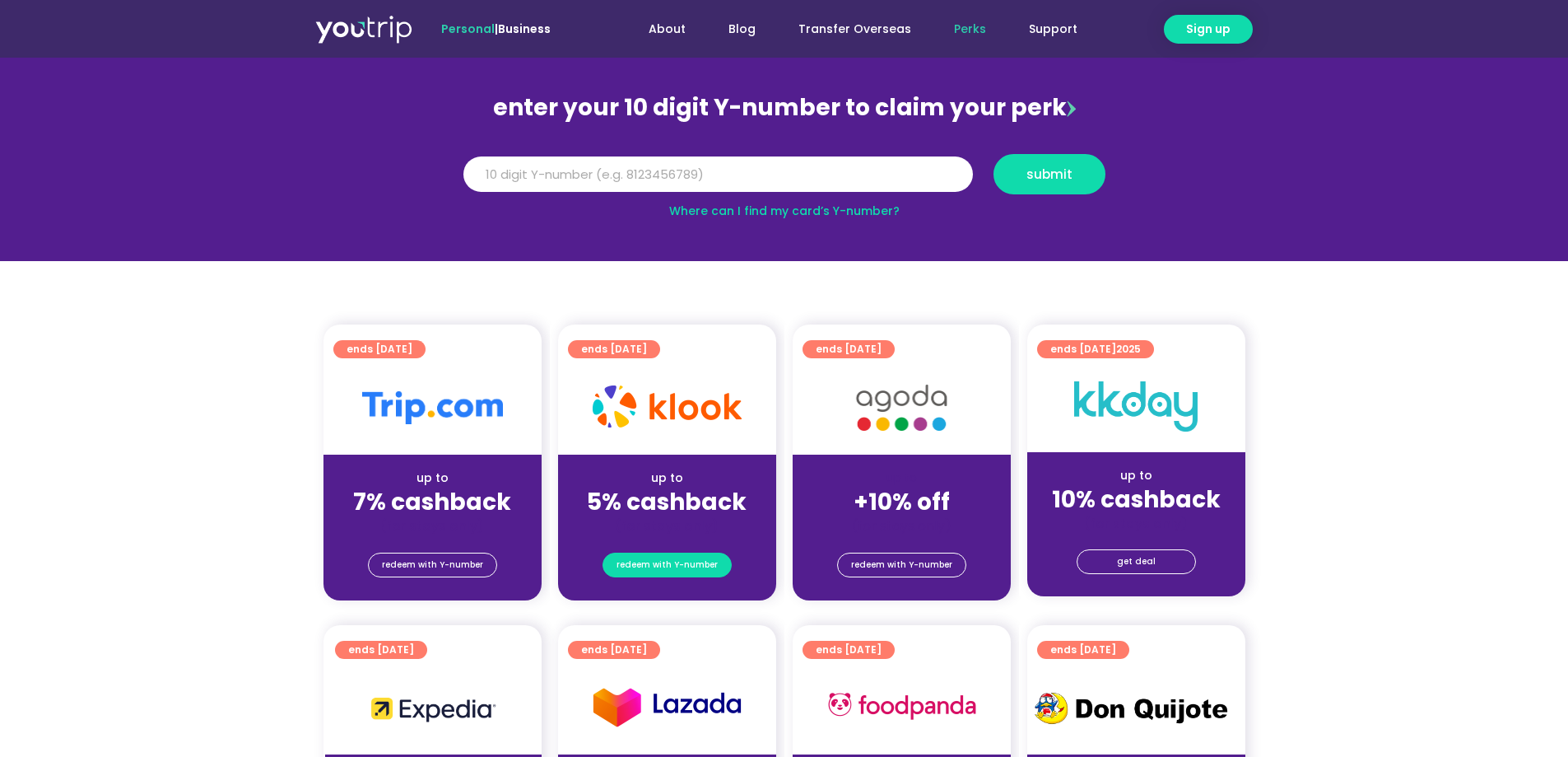
scroll to position [165, 0]
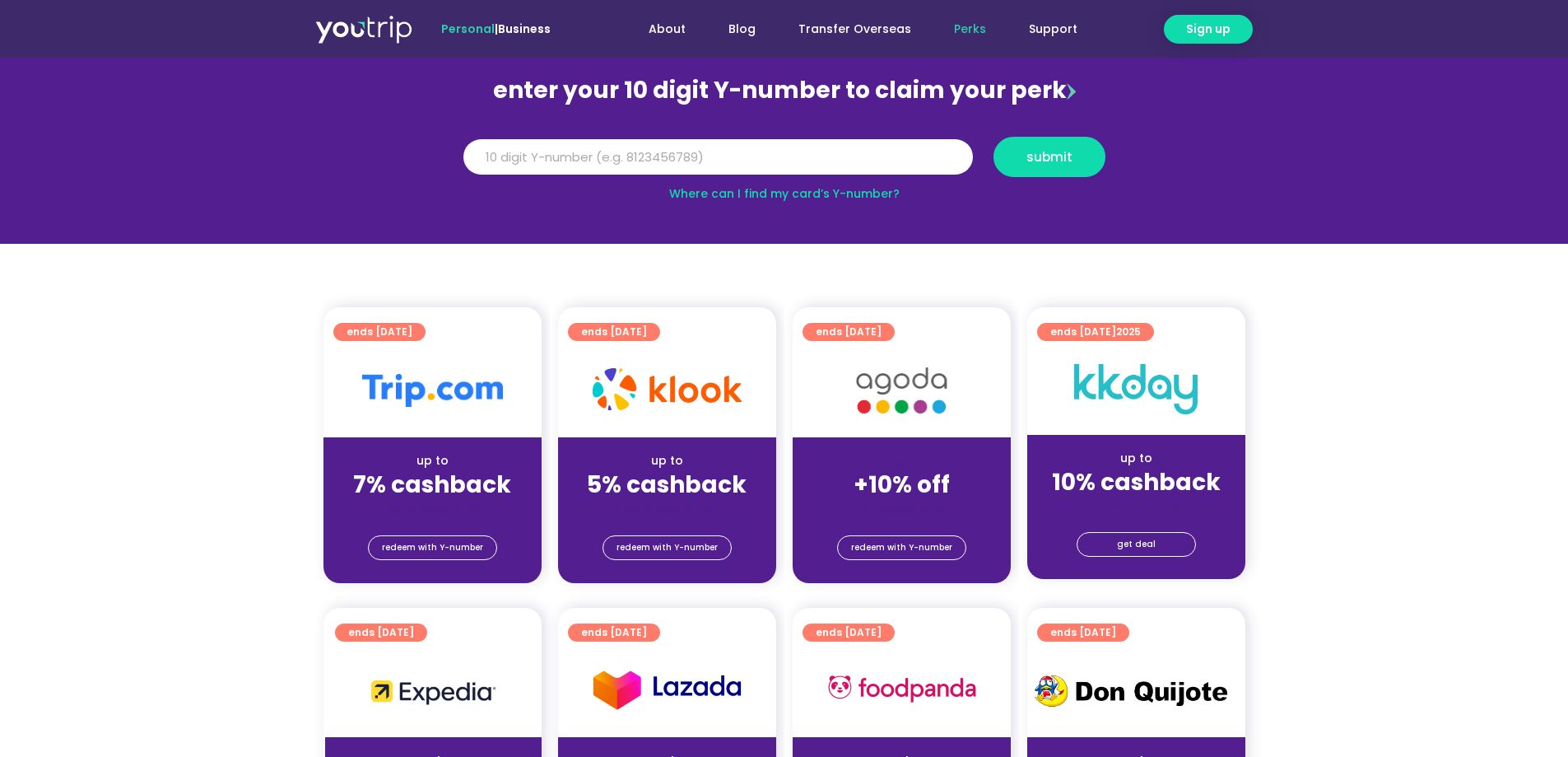
click at [905, 484] on strong "+10% off" at bounding box center [901, 484] width 96 height 32
click at [904, 538] on span "redeem with Y-number" at bounding box center [902, 548] width 102 height 23
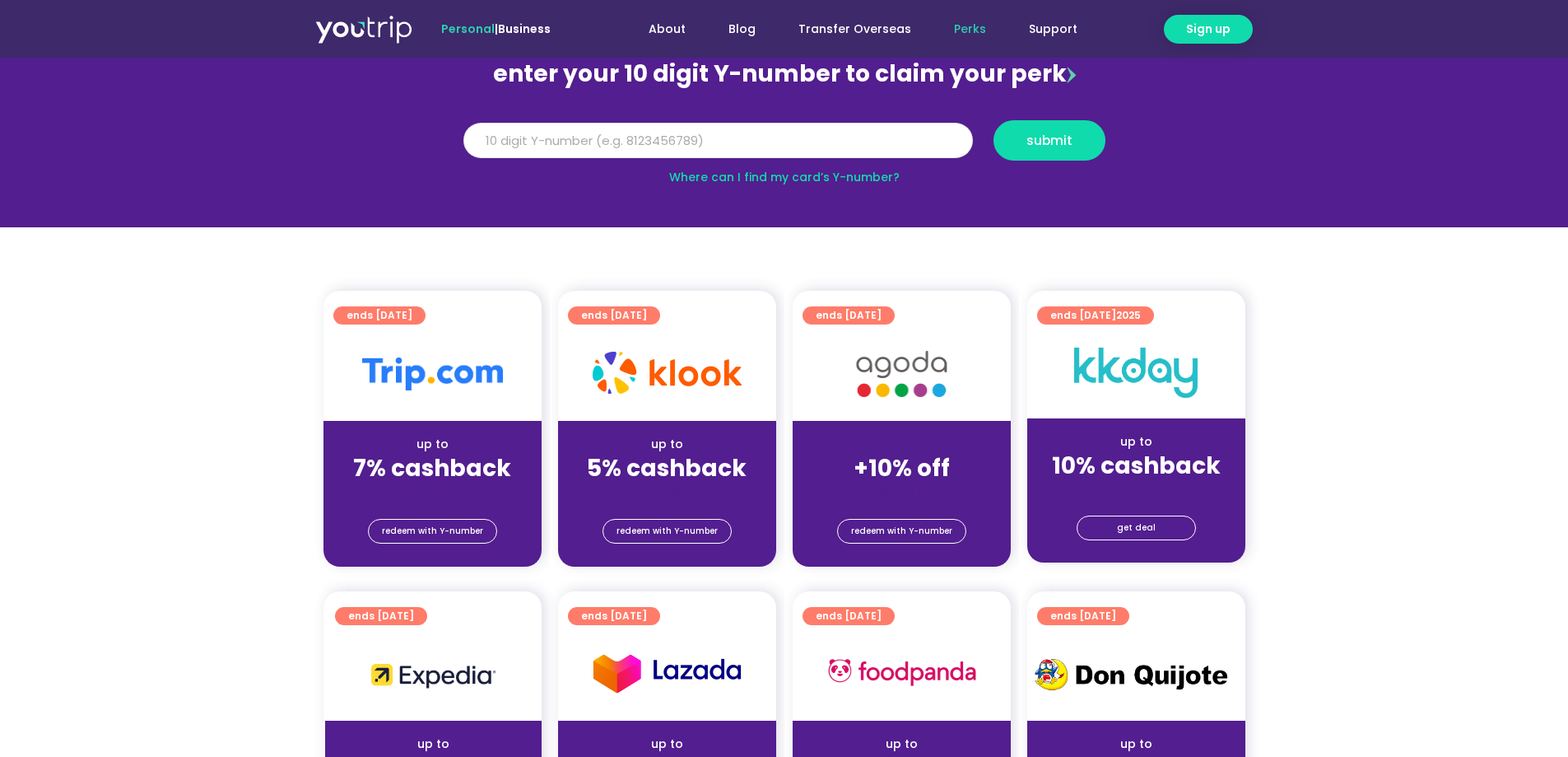
click at [717, 136] on input "Y Number" at bounding box center [717, 141] width 509 height 36
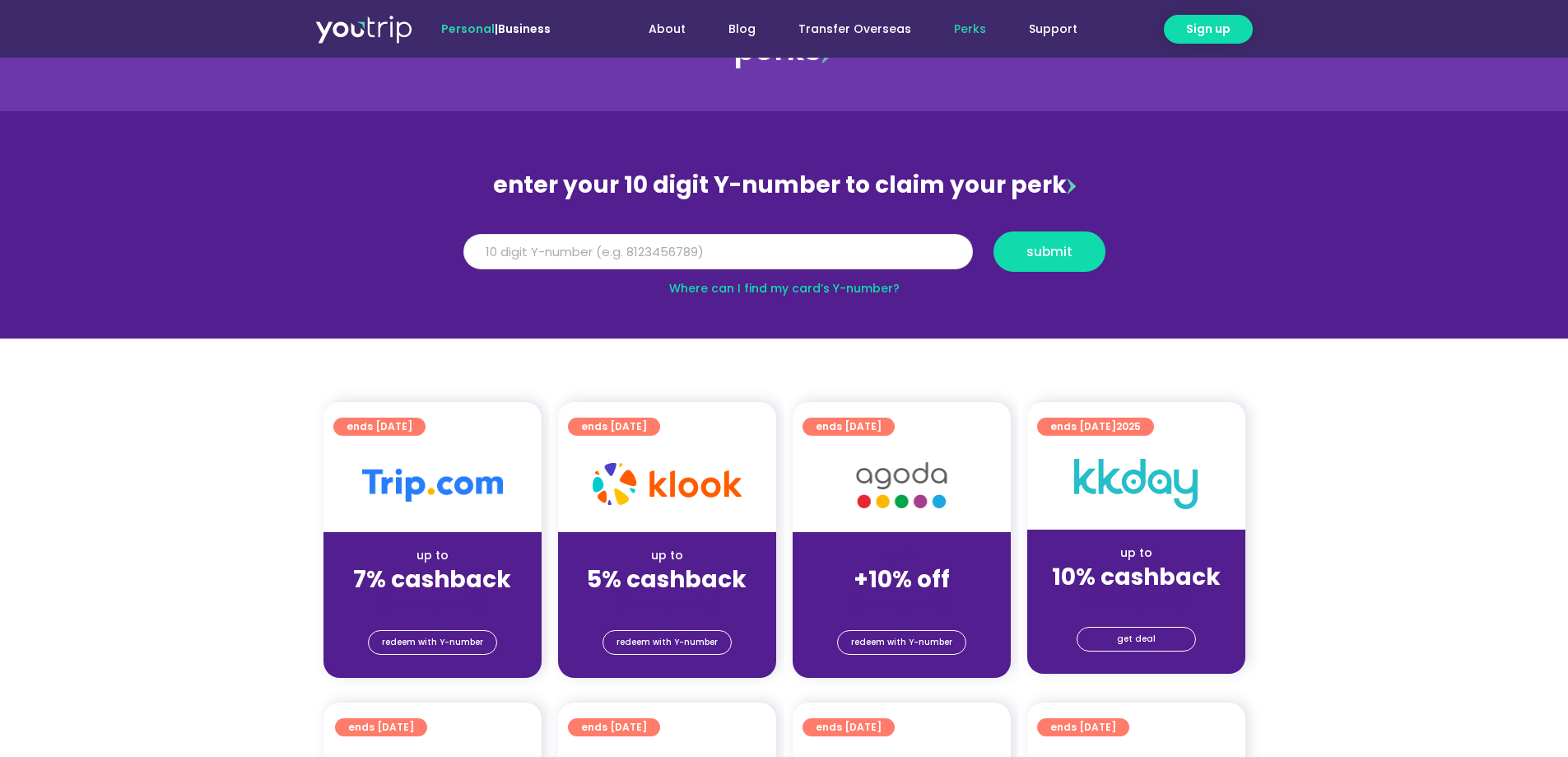
scroll to position [99, 0]
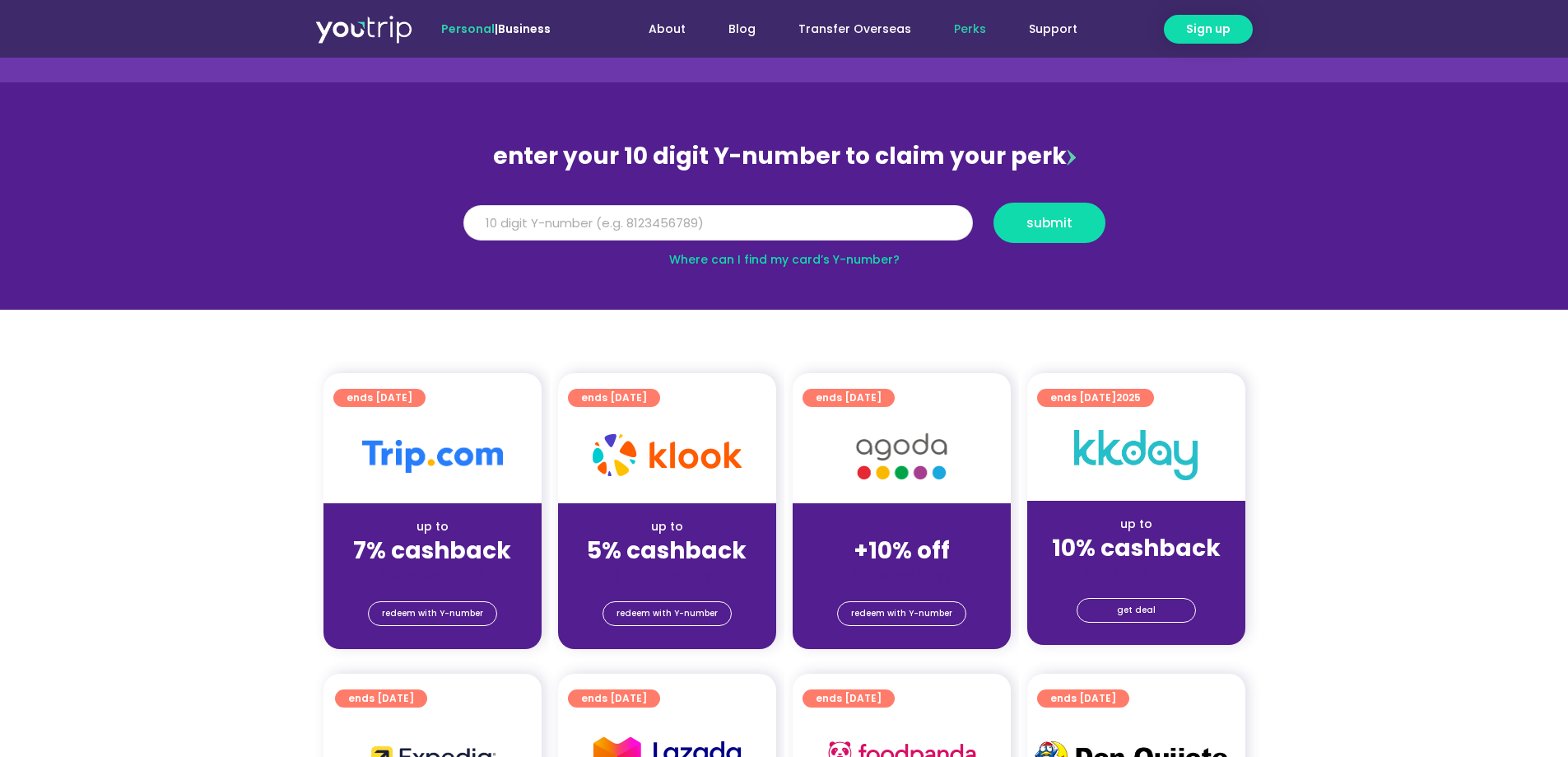
click at [791, 240] on input "Y Number" at bounding box center [717, 224] width 509 height 36
type input "8176847594"
click at [1078, 238] on button "submit" at bounding box center [1049, 223] width 112 height 40
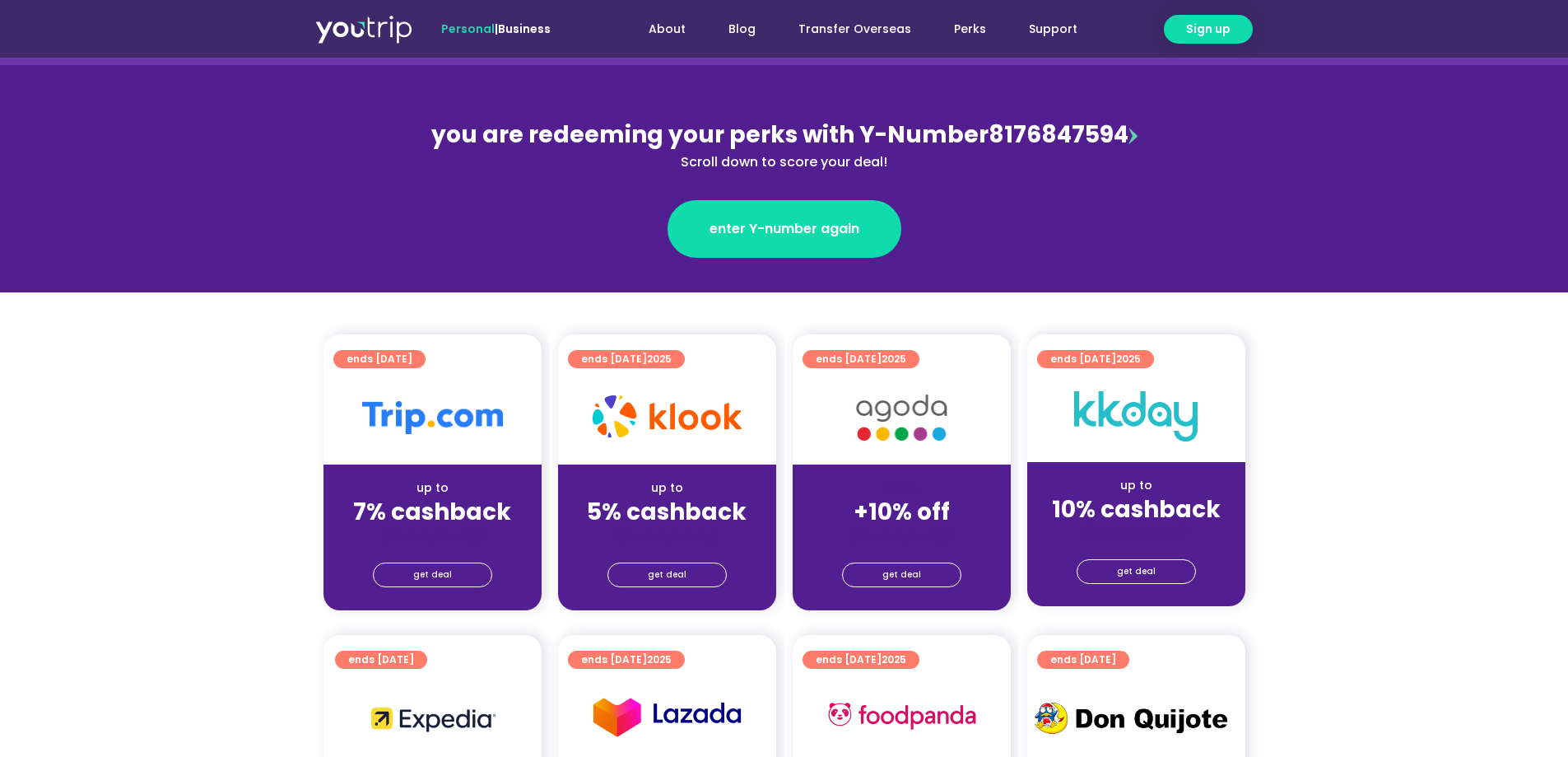
scroll to position [165, 0]
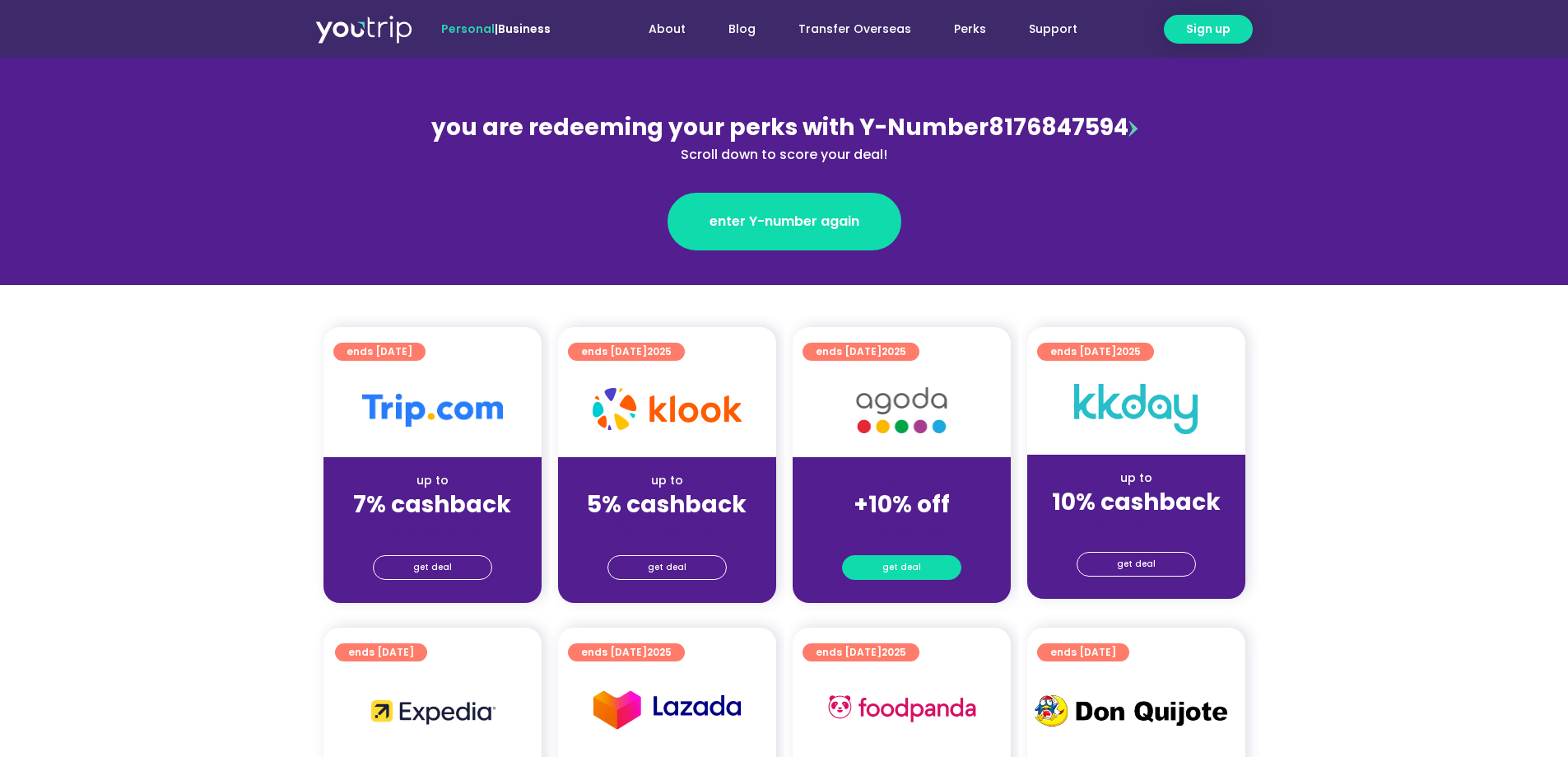
click at [916, 569] on span "get deal" at bounding box center [901, 567] width 38 height 23
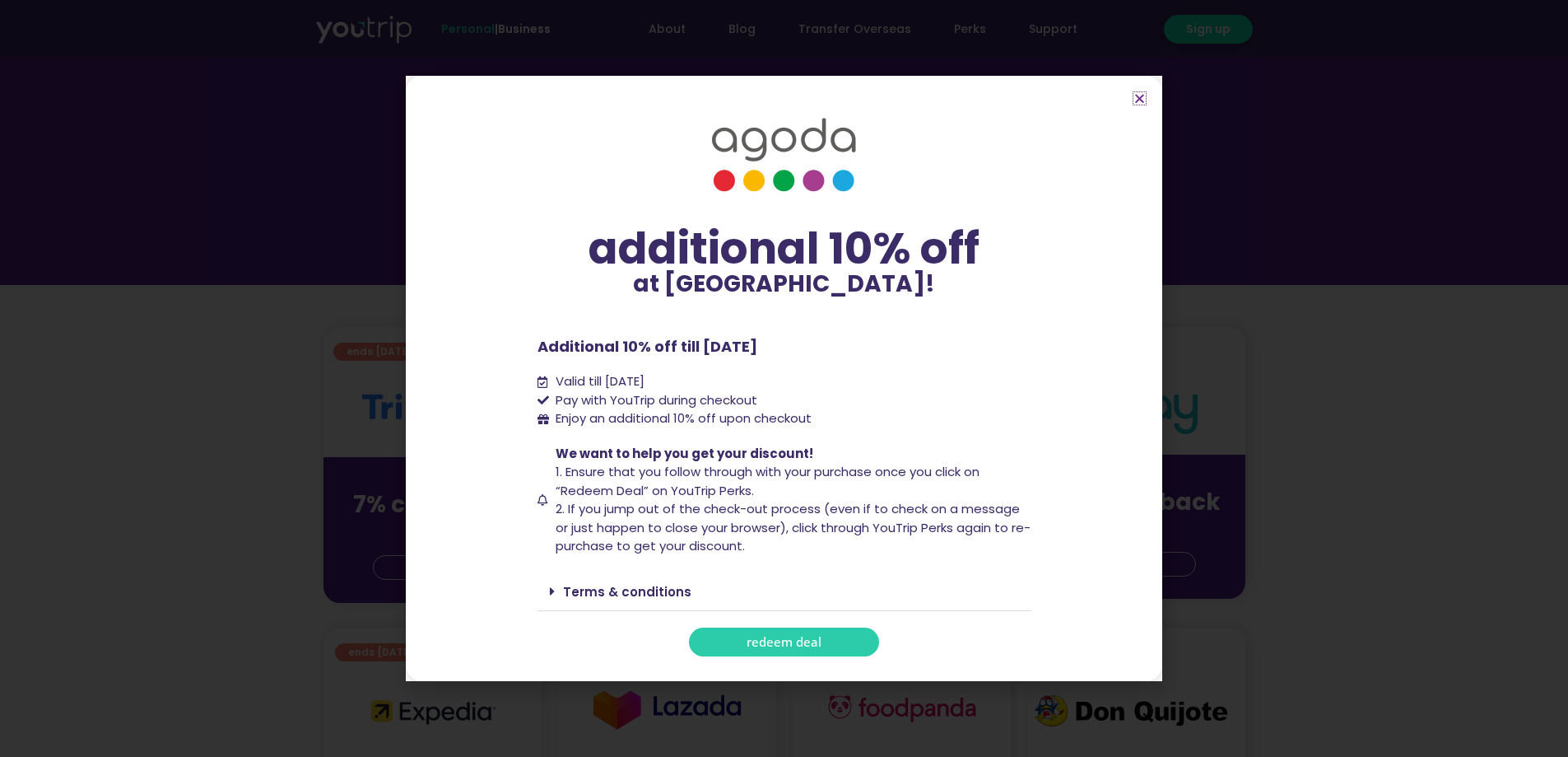
scroll to position [248, 0]
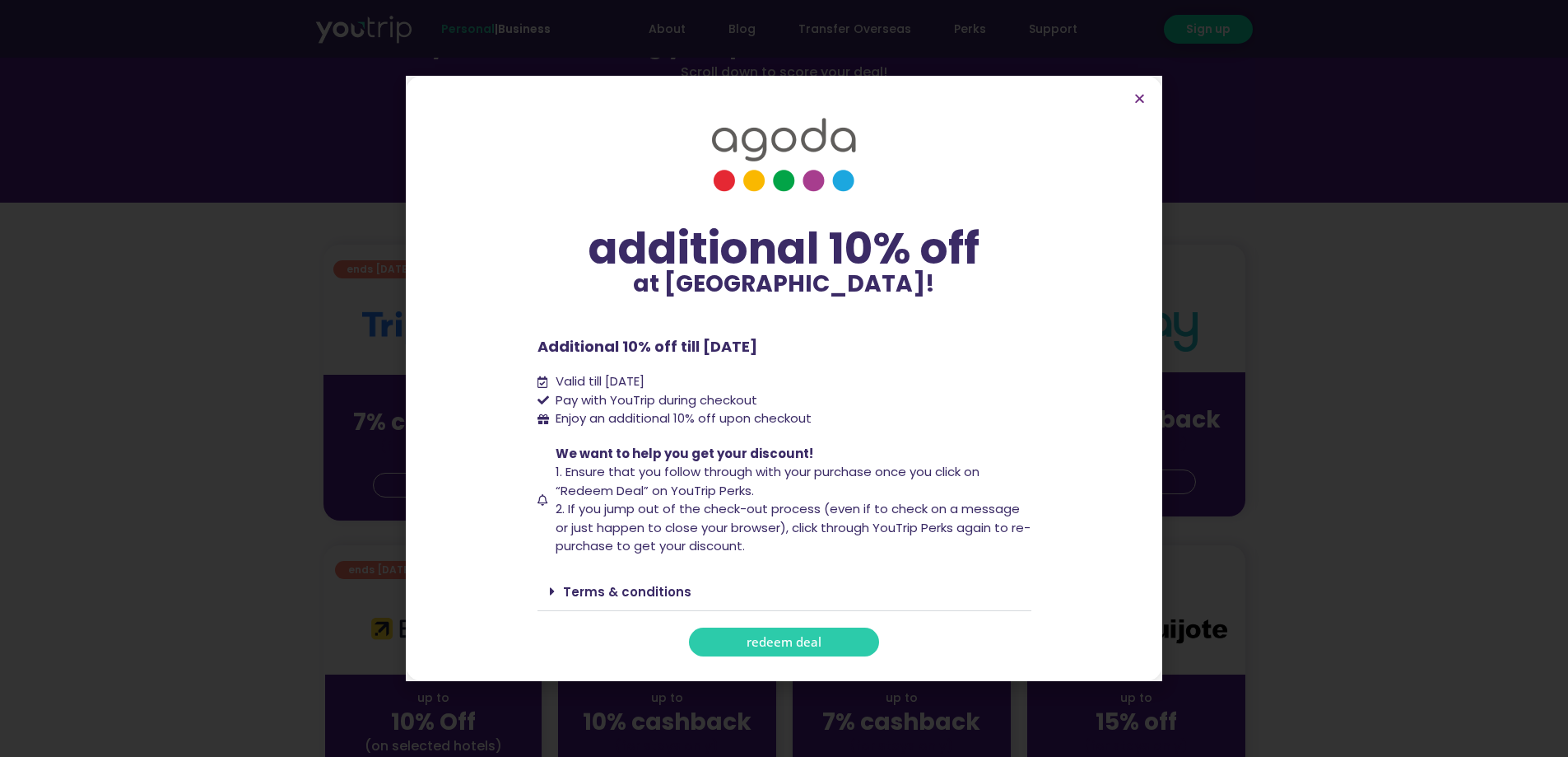
click at [835, 643] on link "redeem deal" at bounding box center [784, 642] width 190 height 29
